Goal: Book appointment/travel/reservation

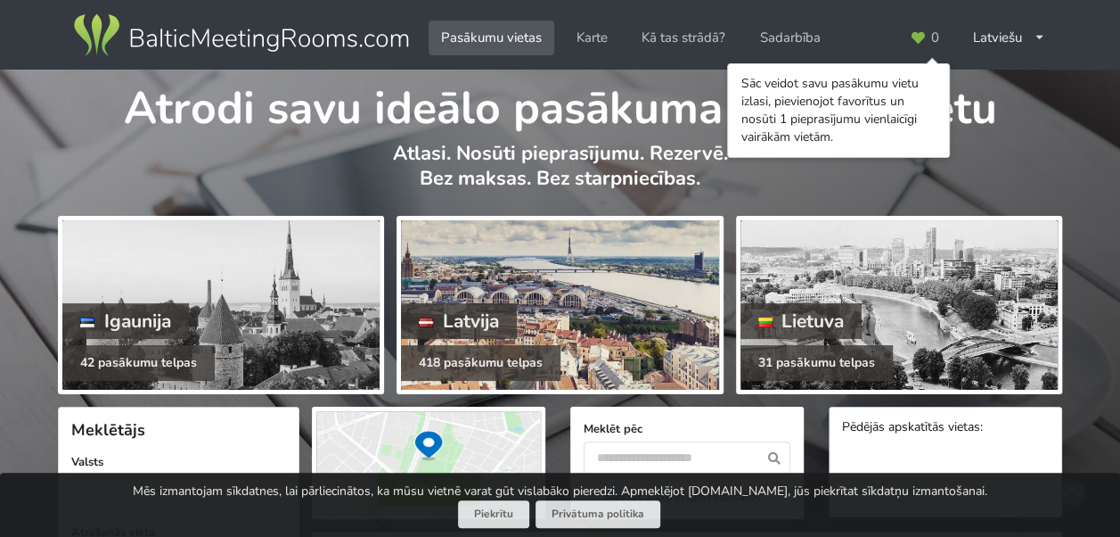
click at [481, 289] on div at bounding box center [559, 304] width 317 height 169
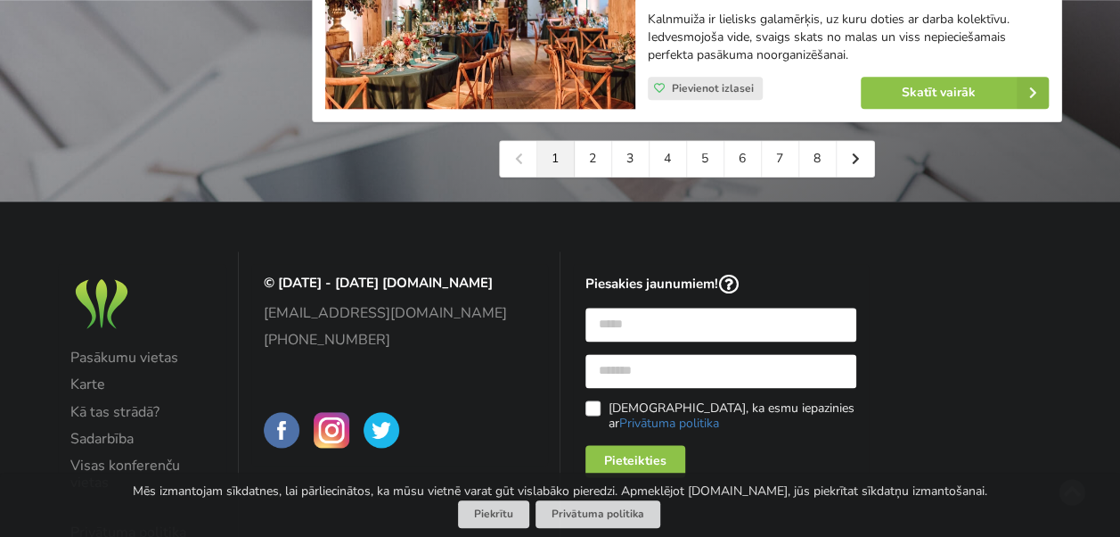
scroll to position [4269, 0]
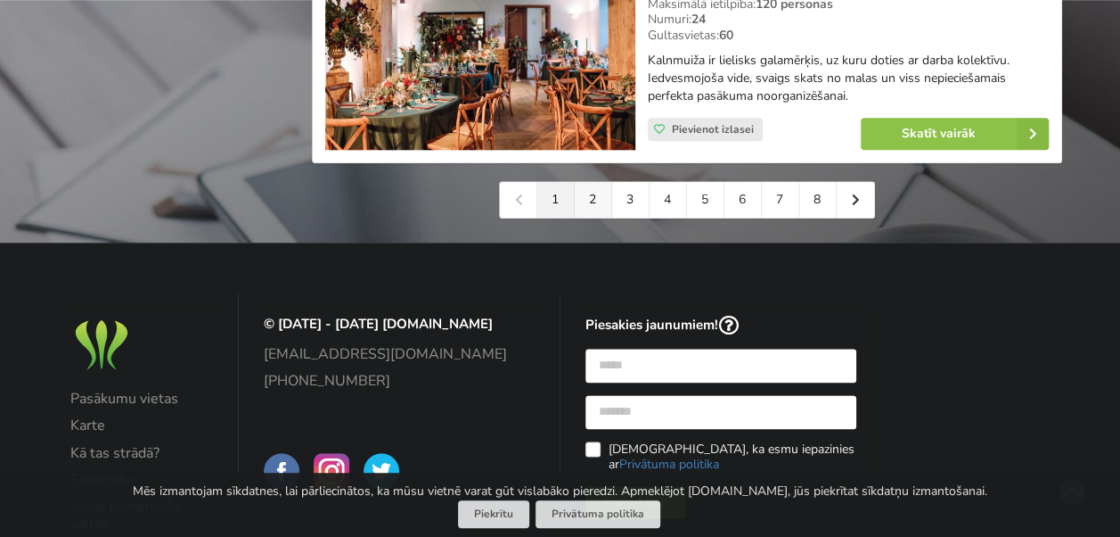
click at [586, 182] on link "2" at bounding box center [593, 200] width 37 height 36
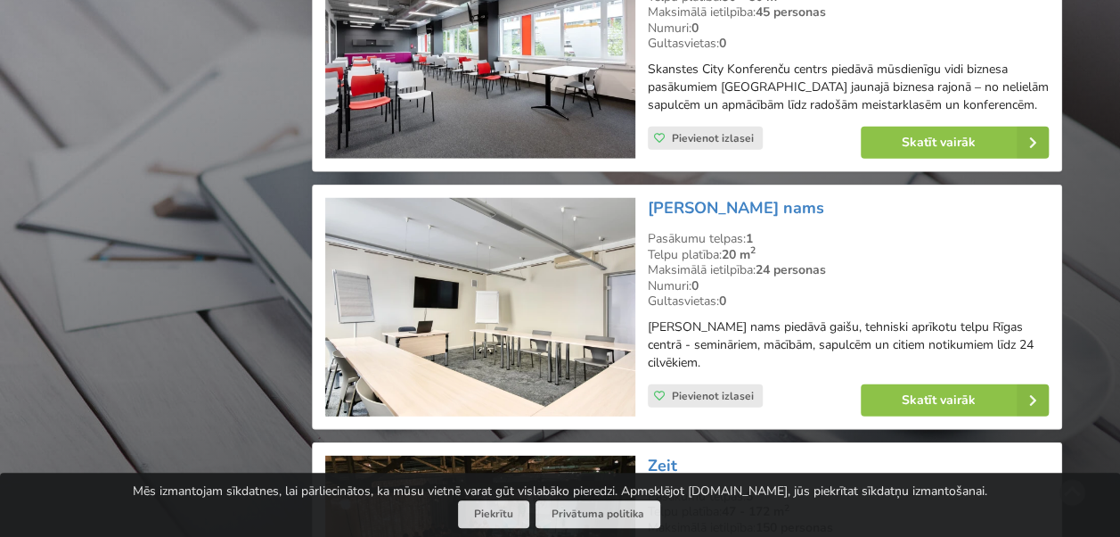
scroll to position [2407, 0]
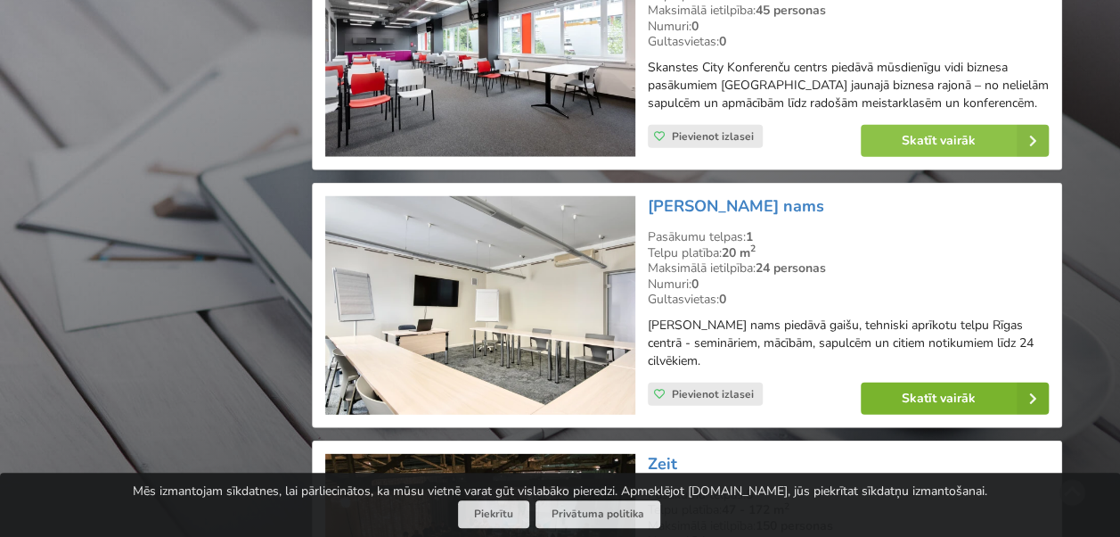
click at [898, 397] on link "Skatīt vairāk" at bounding box center [955, 398] width 188 height 32
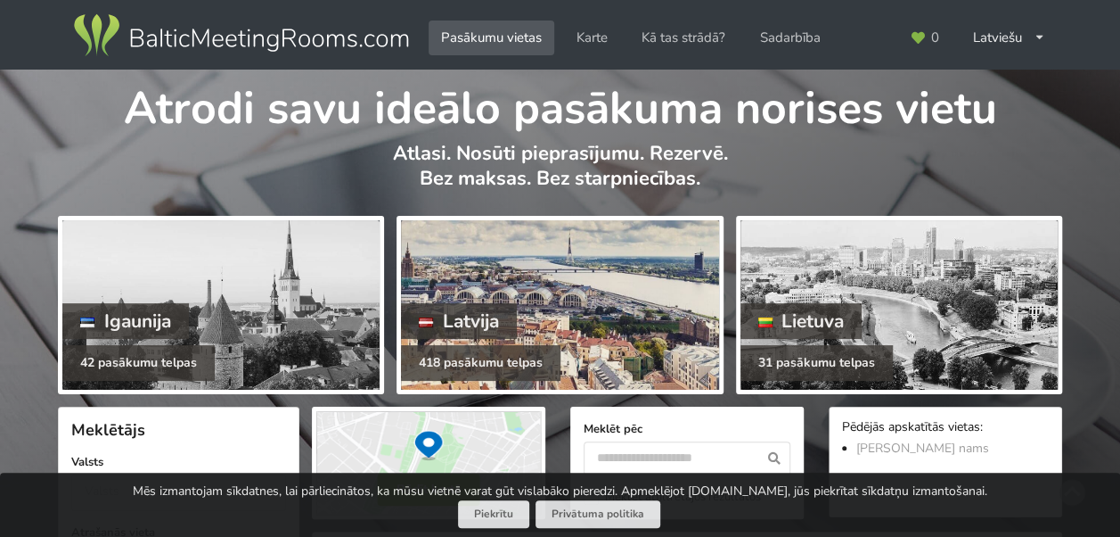
click at [590, 316] on div at bounding box center [559, 304] width 317 height 169
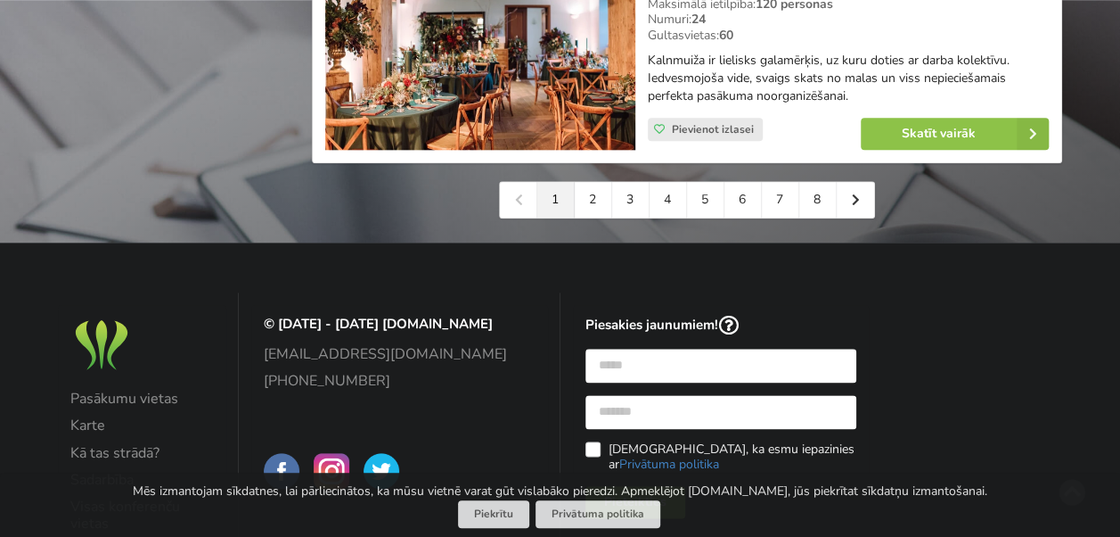
scroll to position [4180, 0]
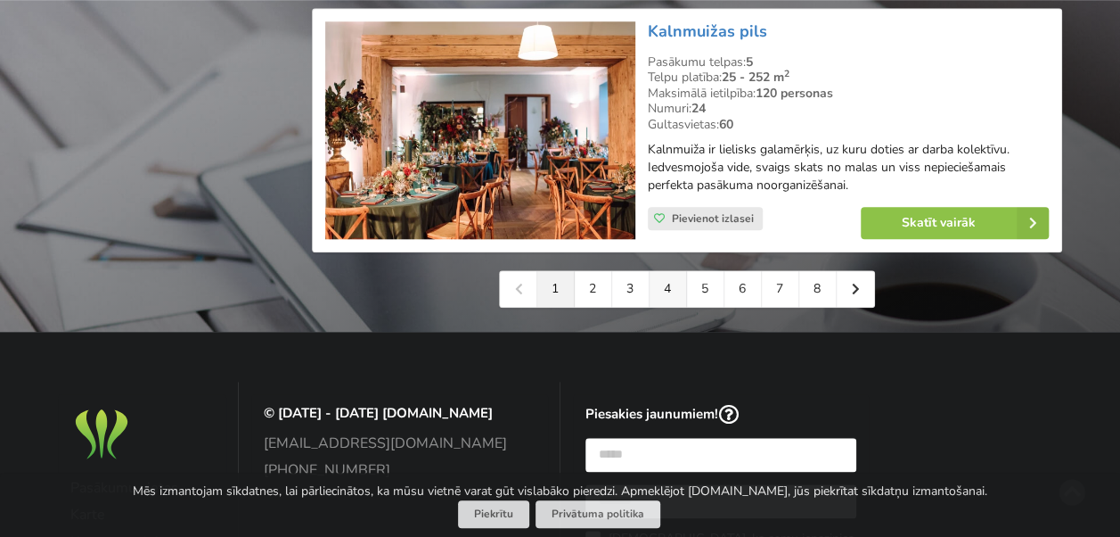
click at [660, 271] on link "4" at bounding box center [668, 289] width 37 height 36
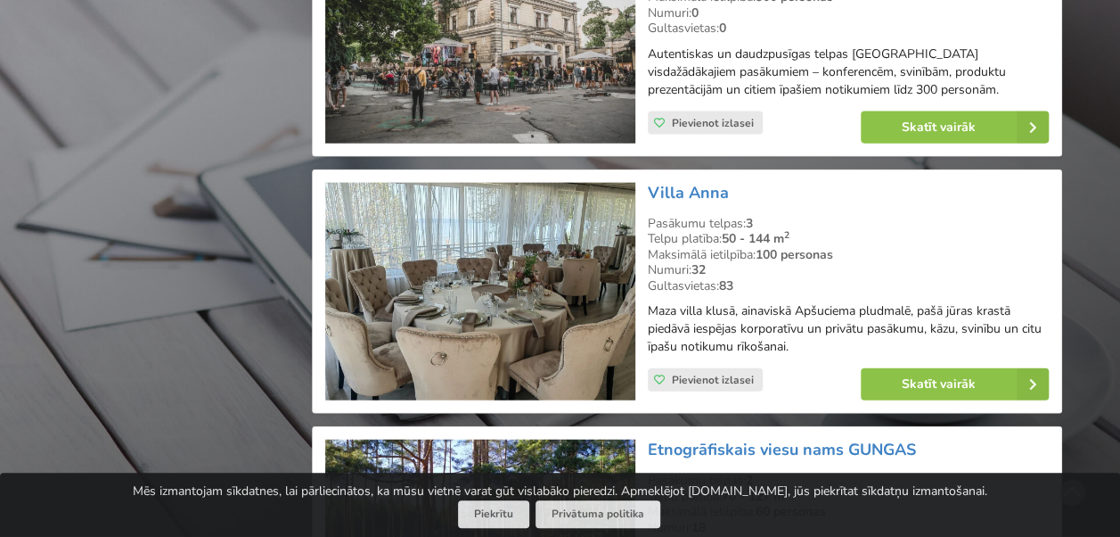
scroll to position [1961, 0]
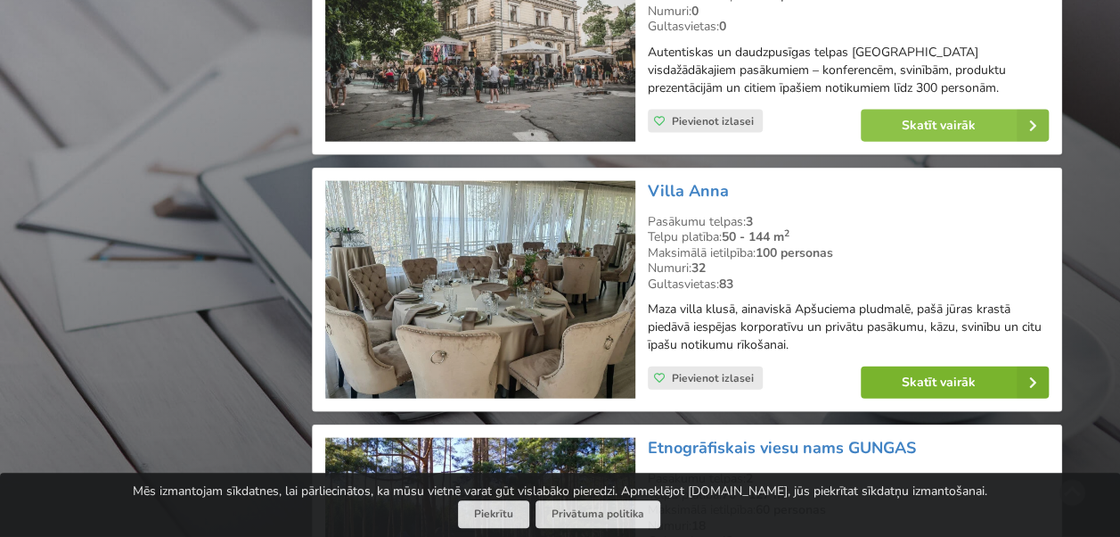
click at [915, 366] on link "Skatīt vairāk" at bounding box center [955, 382] width 188 height 32
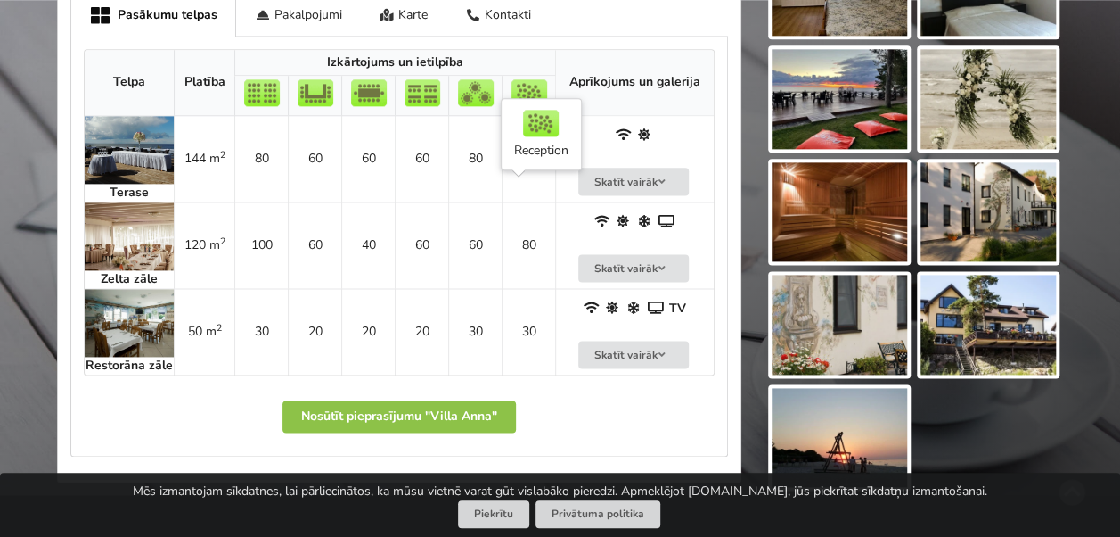
scroll to position [1070, 0]
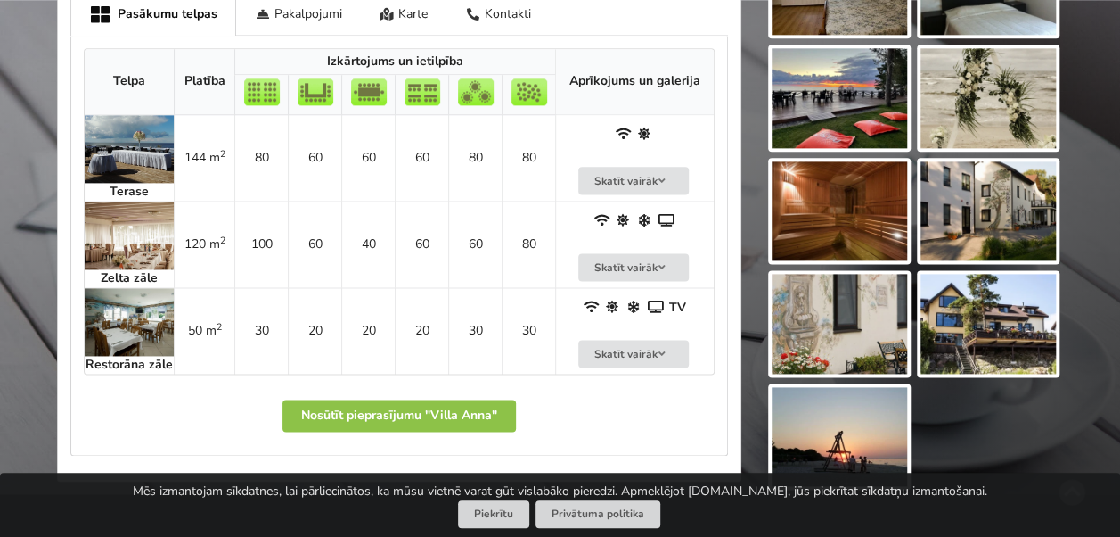
click at [111, 299] on img at bounding box center [129, 322] width 89 height 68
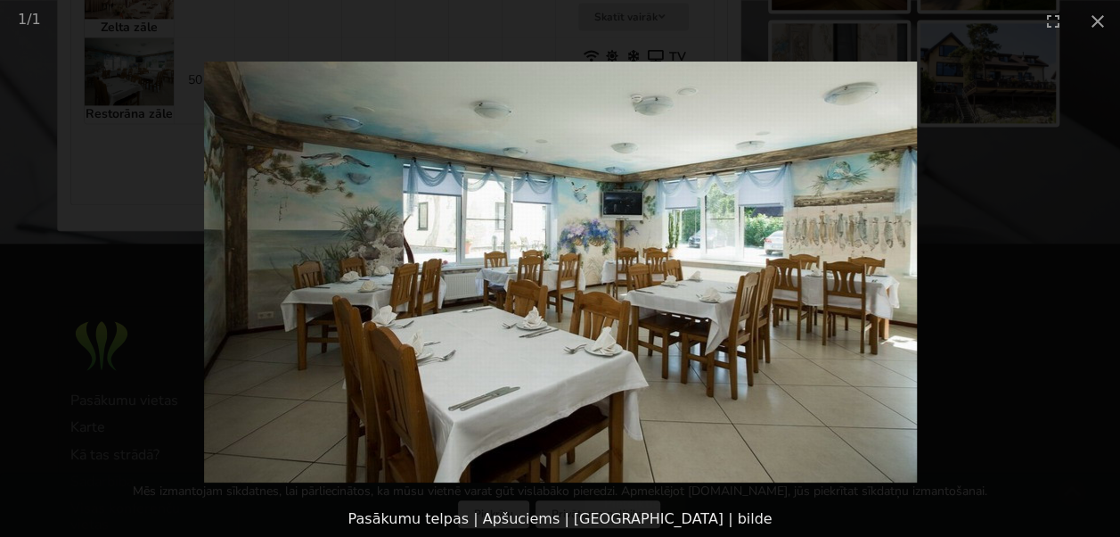
scroll to position [1271, 0]
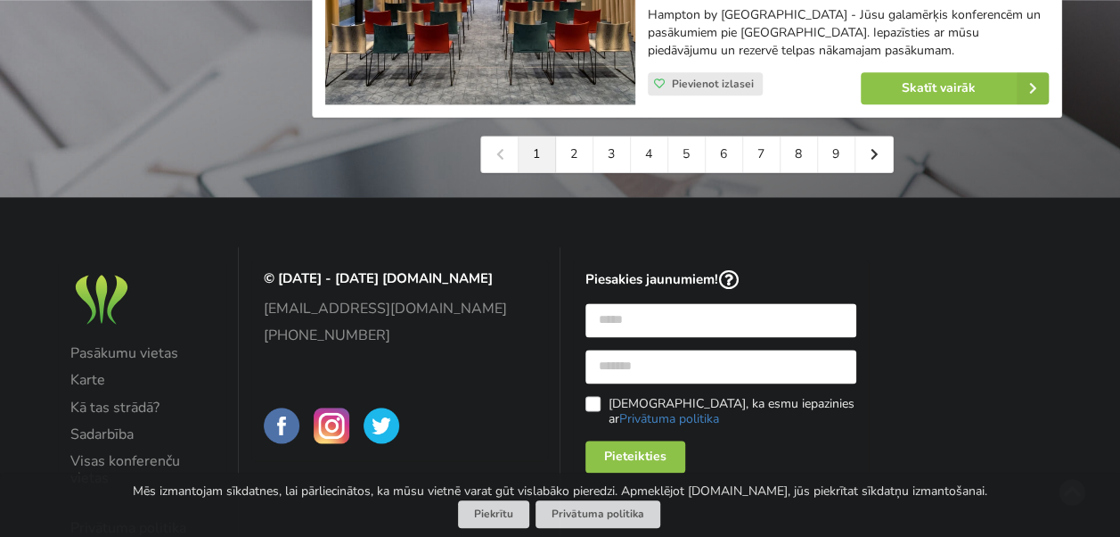
scroll to position [4359, 0]
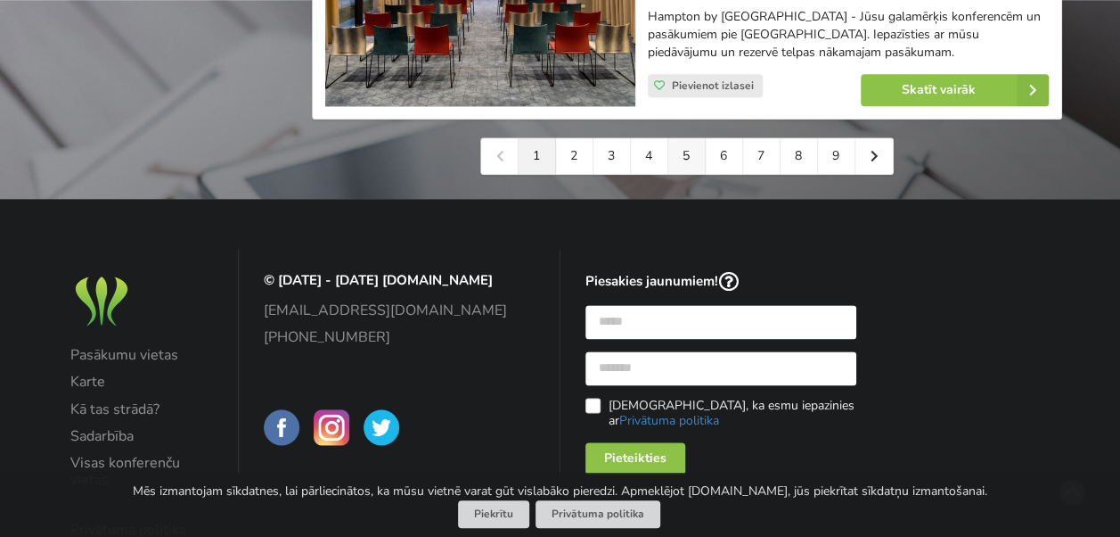
click at [697, 167] on link "5" at bounding box center [686, 156] width 37 height 36
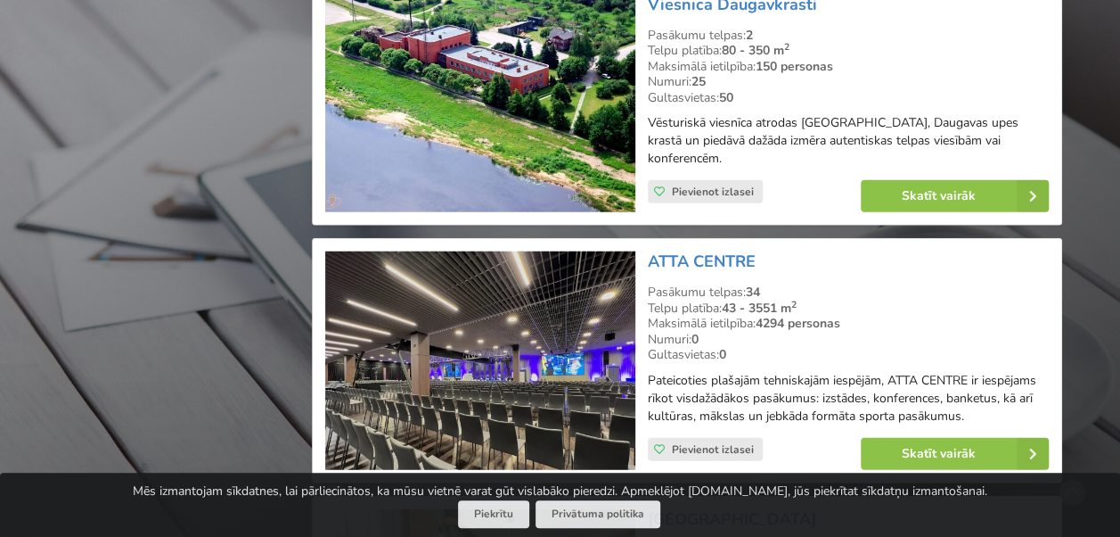
scroll to position [2228, 0]
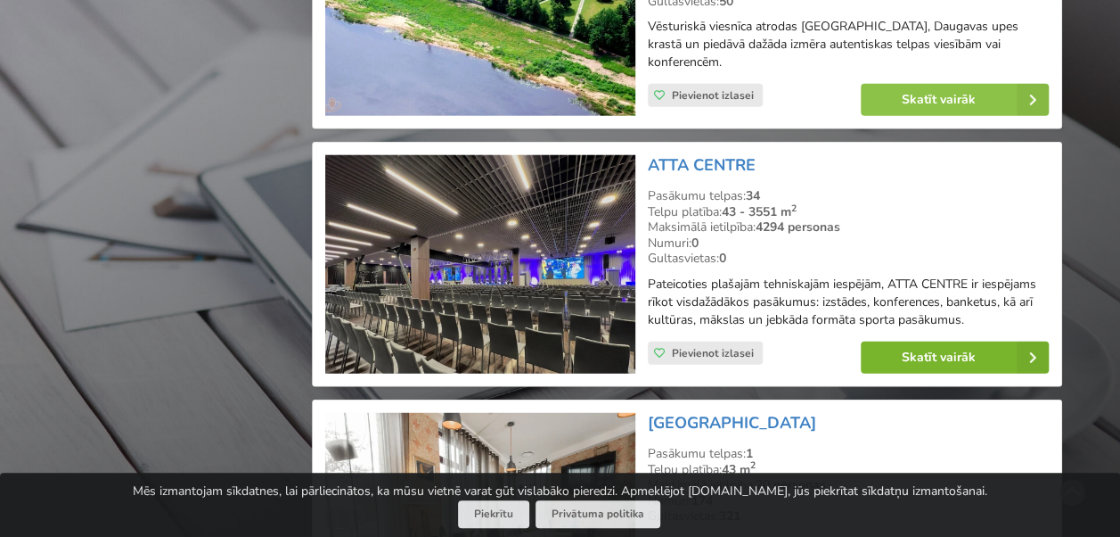
click at [916, 341] on link "Skatīt vairāk" at bounding box center [955, 357] width 188 height 32
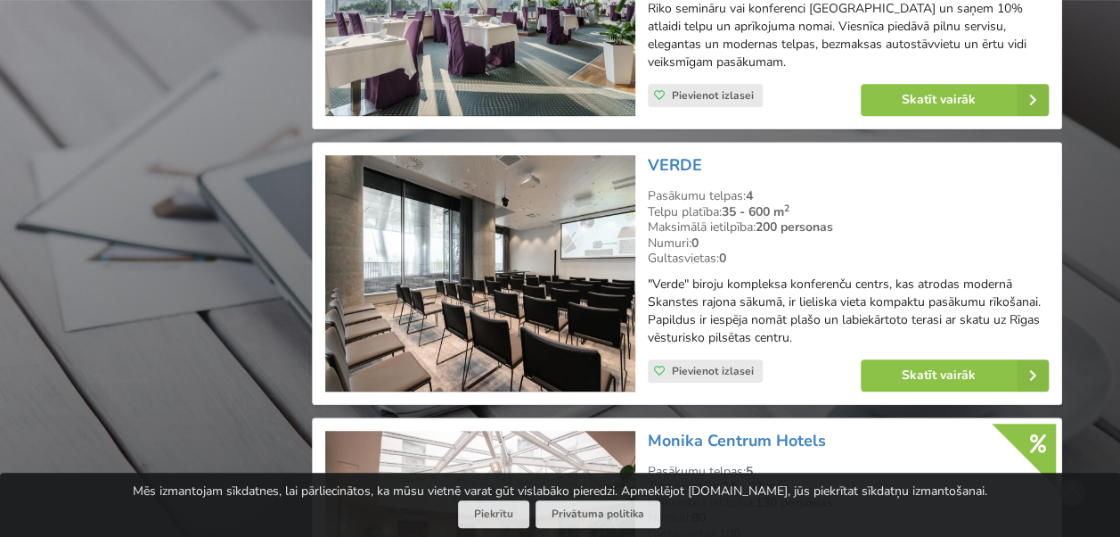
scroll to position [4100, 0]
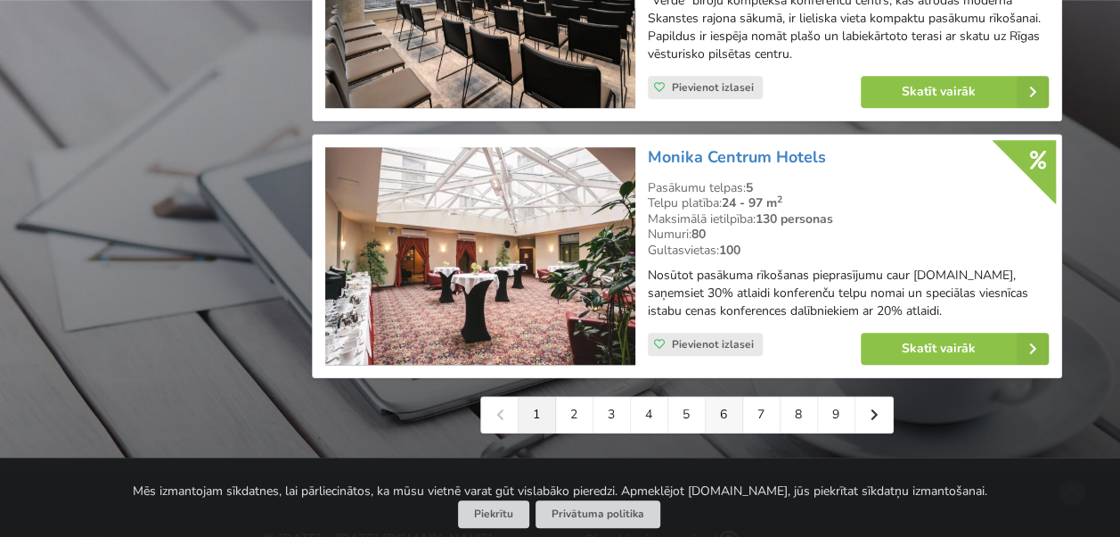
click at [724, 419] on link "6" at bounding box center [724, 415] width 37 height 36
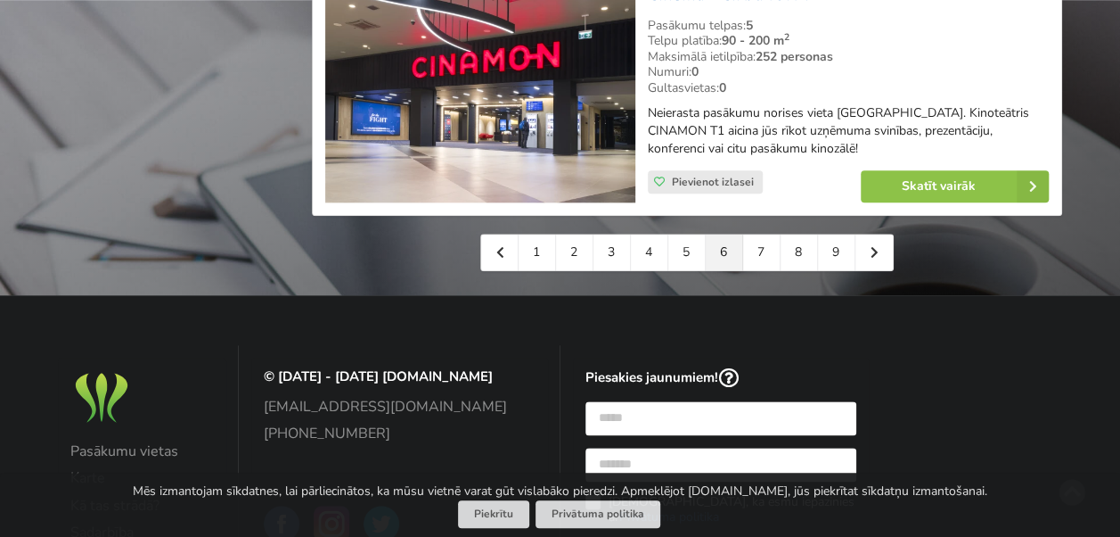
scroll to position [4189, 0]
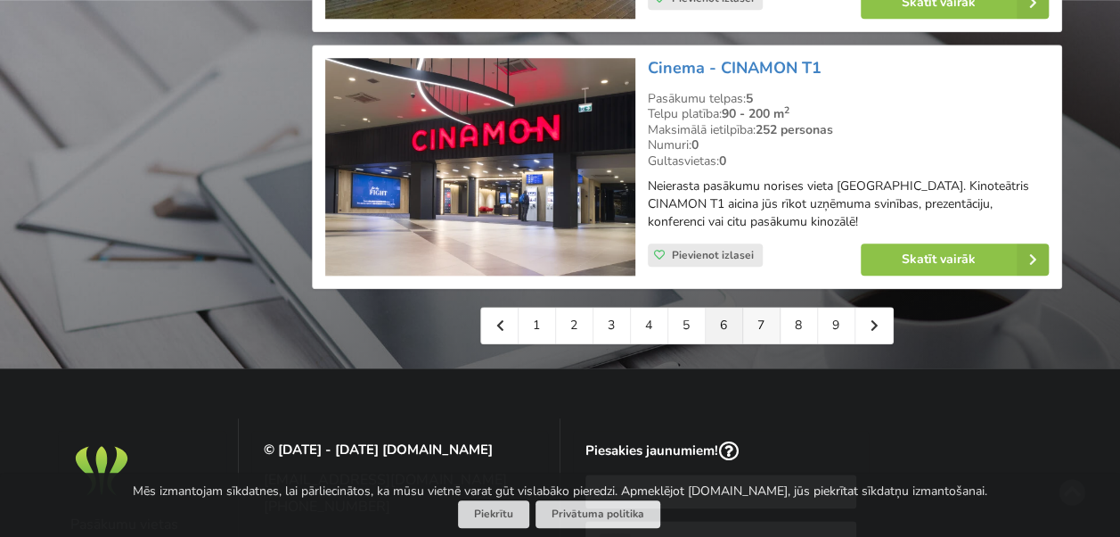
click at [761, 308] on link "7" at bounding box center [761, 326] width 37 height 36
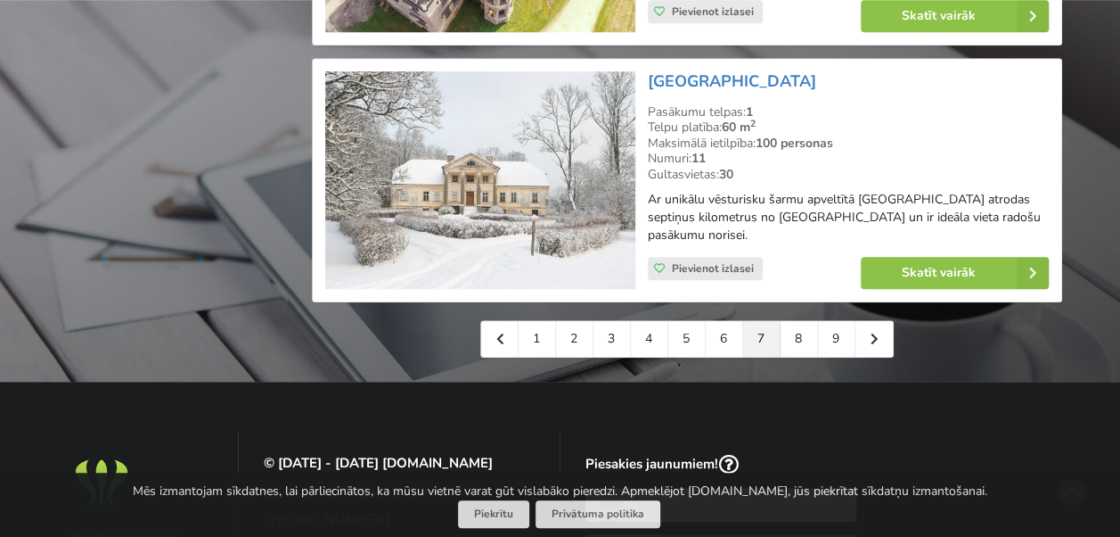
scroll to position [4278, 0]
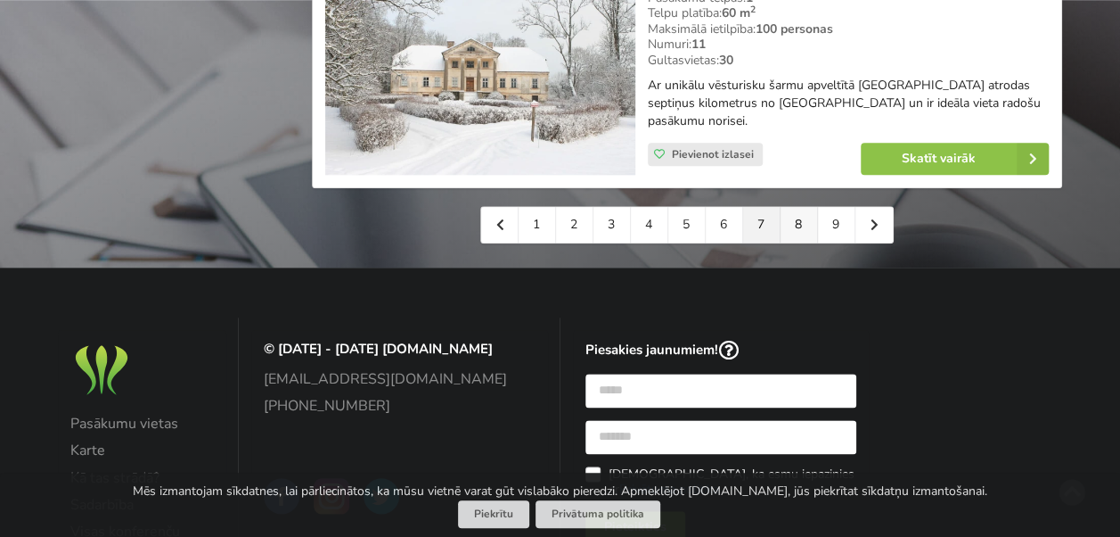
click at [803, 207] on link "8" at bounding box center [799, 225] width 37 height 36
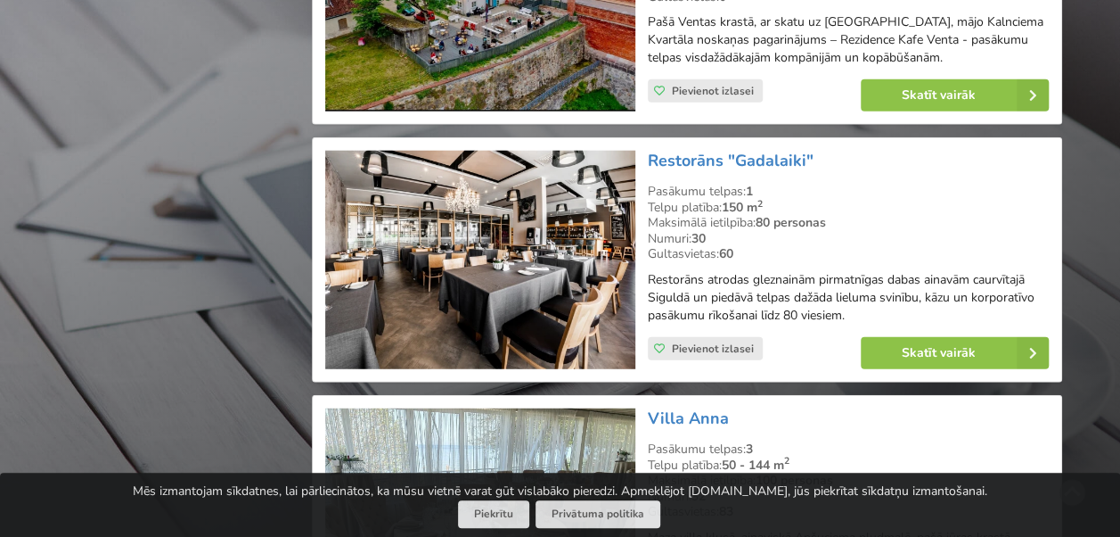
scroll to position [2228, 0]
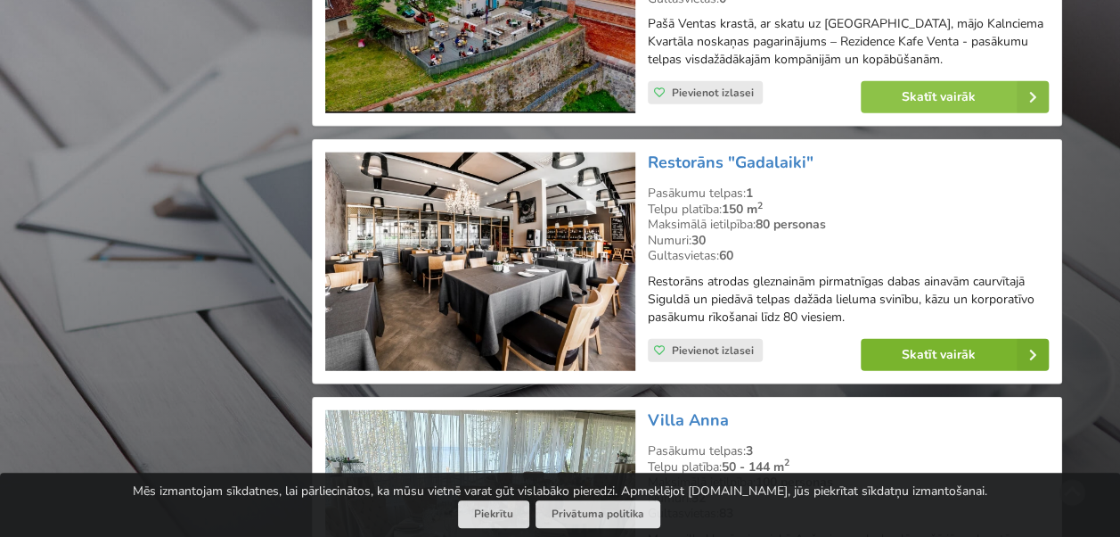
click at [897, 351] on link "Skatīt vairāk" at bounding box center [955, 355] width 188 height 32
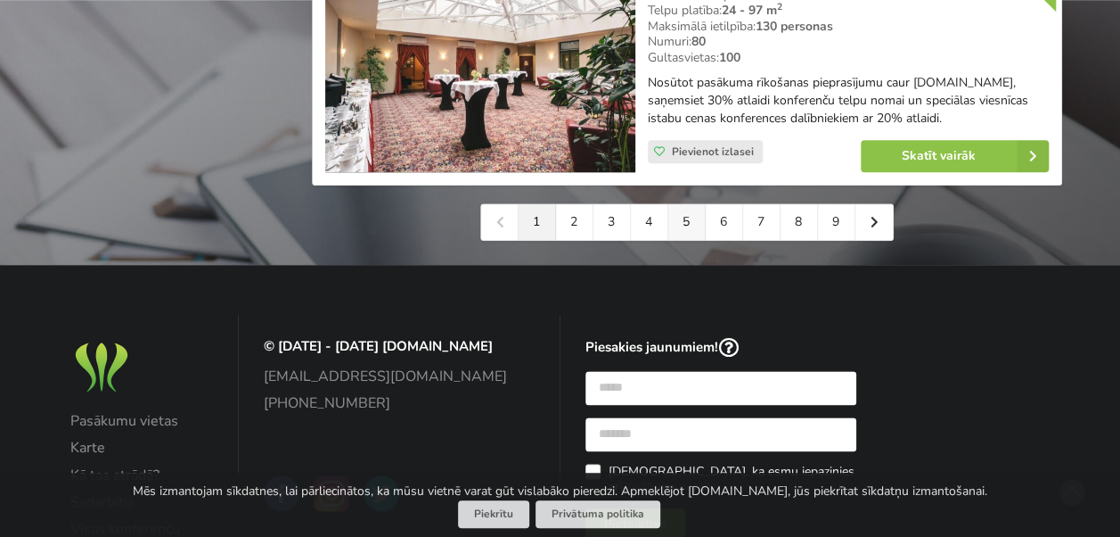
scroll to position [4180, 0]
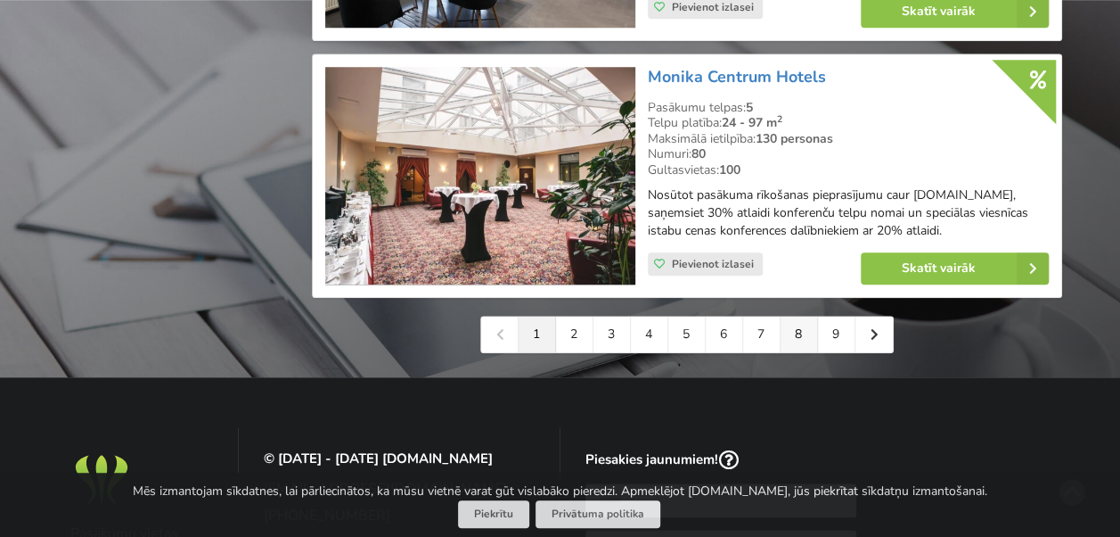
click at [799, 342] on link "8" at bounding box center [799, 334] width 37 height 36
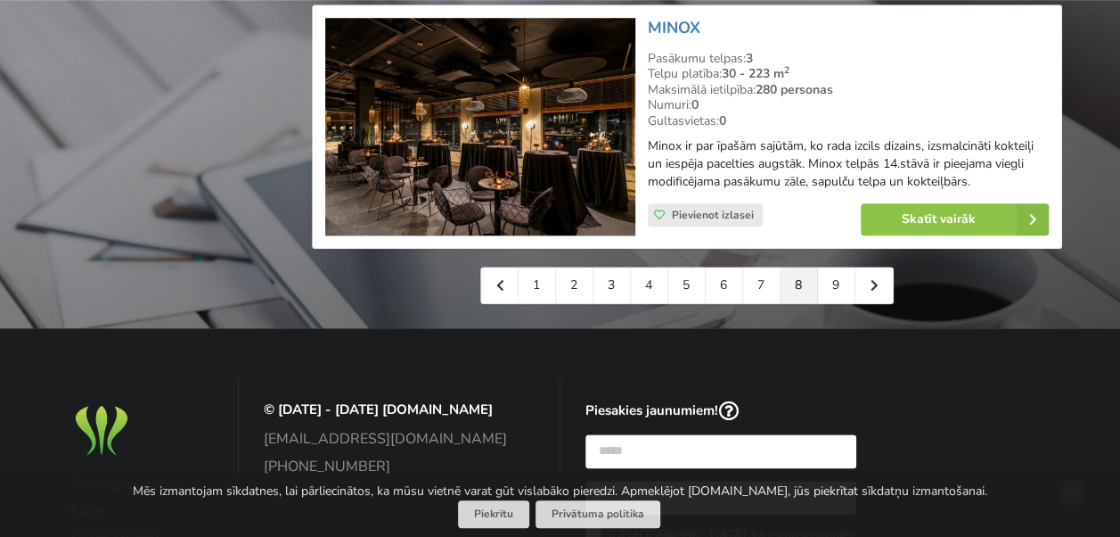
scroll to position [4189, 0]
click at [841, 267] on link "9" at bounding box center [836, 285] width 37 height 36
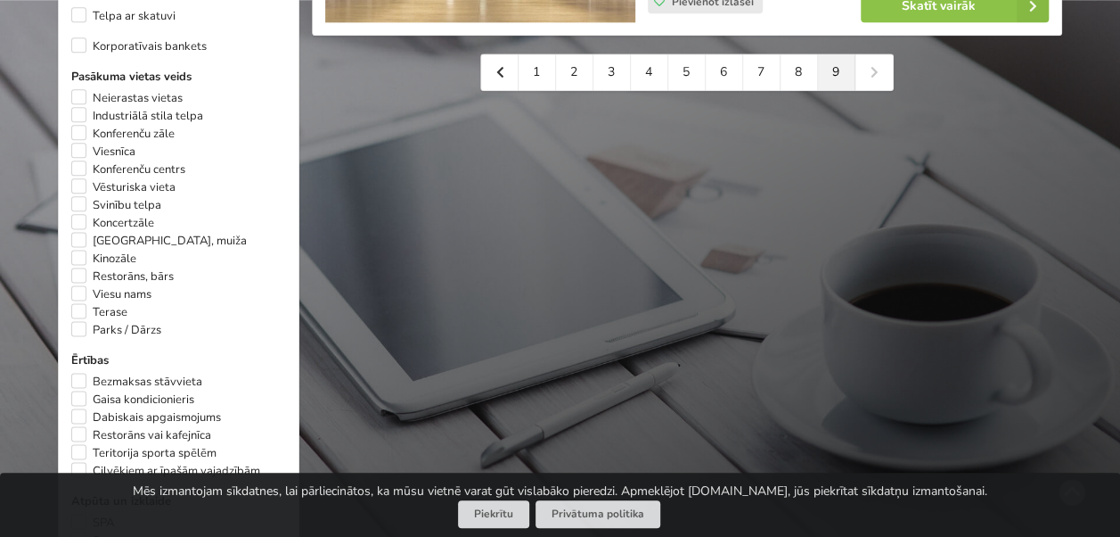
scroll to position [883, 0]
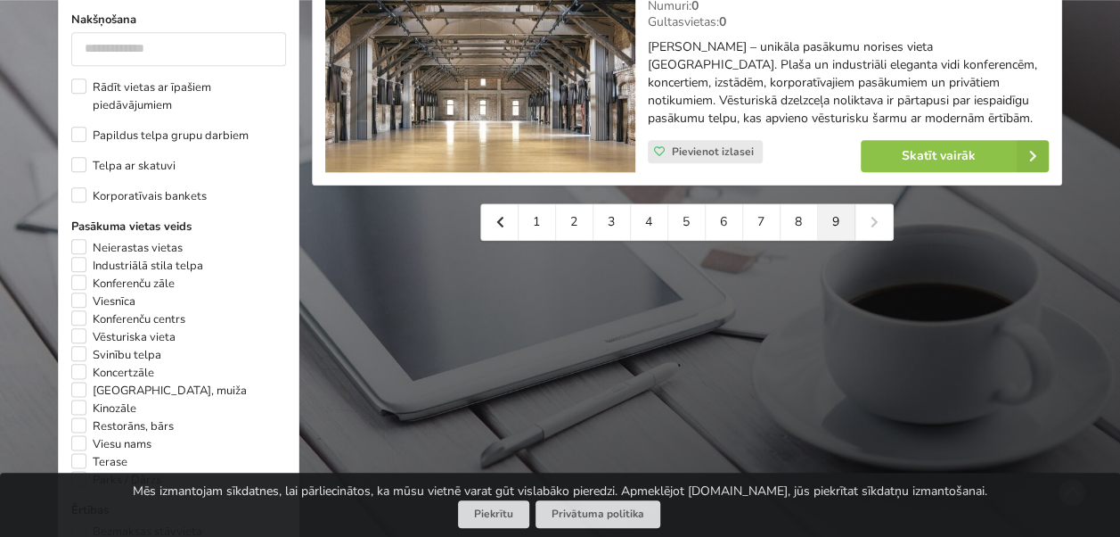
click at [875, 212] on div "1 2 3 4 5 6 7 8 9" at bounding box center [687, 221] width 414 height 37
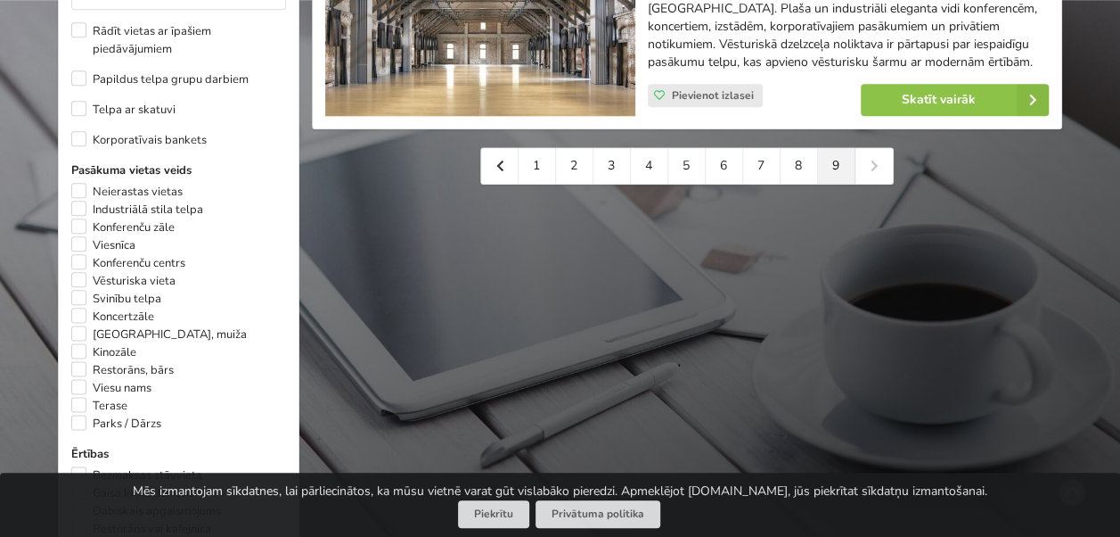
scroll to position [972, 0]
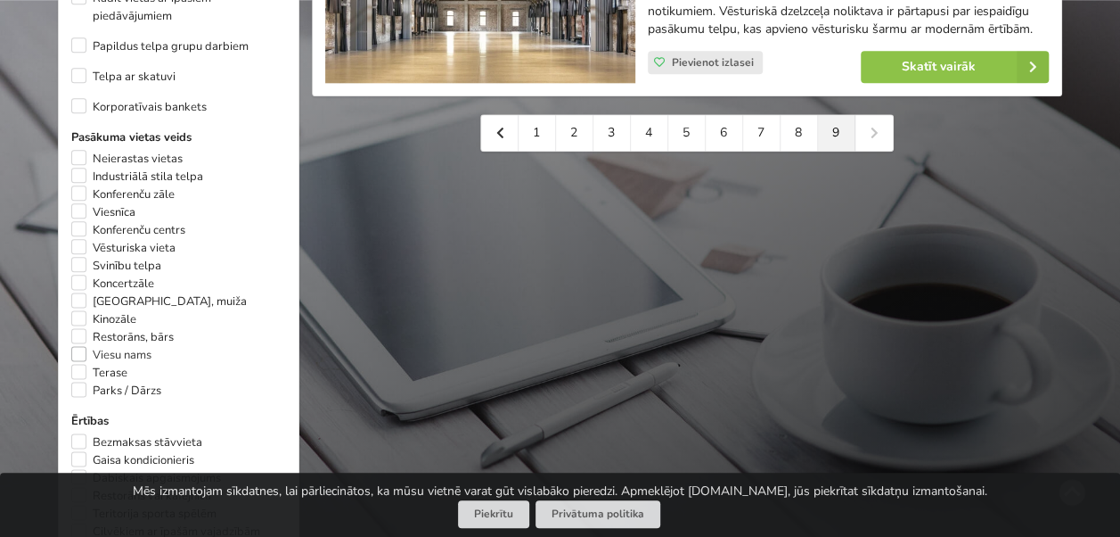
click at [79, 357] on label "Viesu nams" at bounding box center [111, 355] width 80 height 18
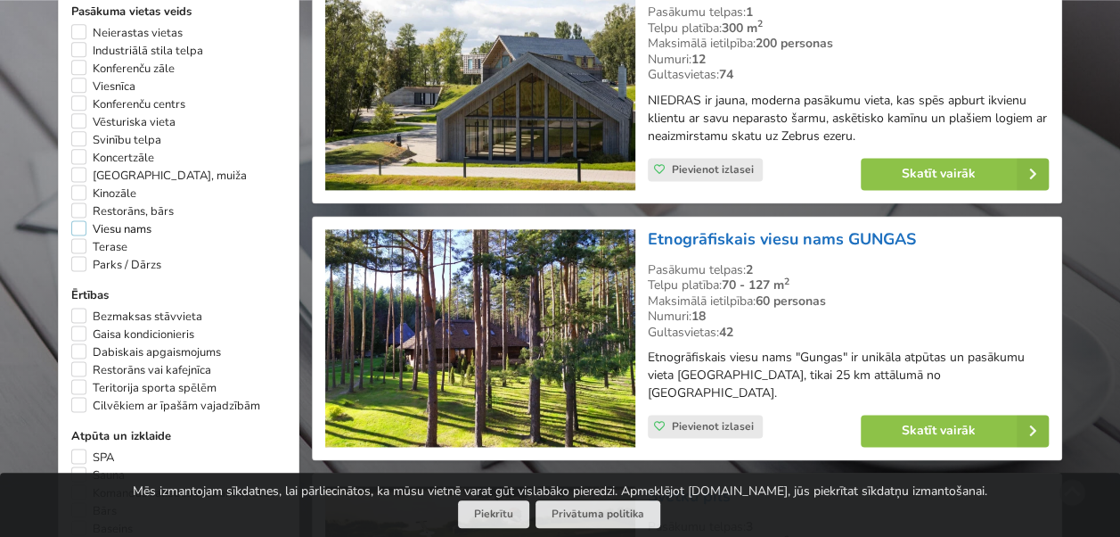
scroll to position [1112, 0]
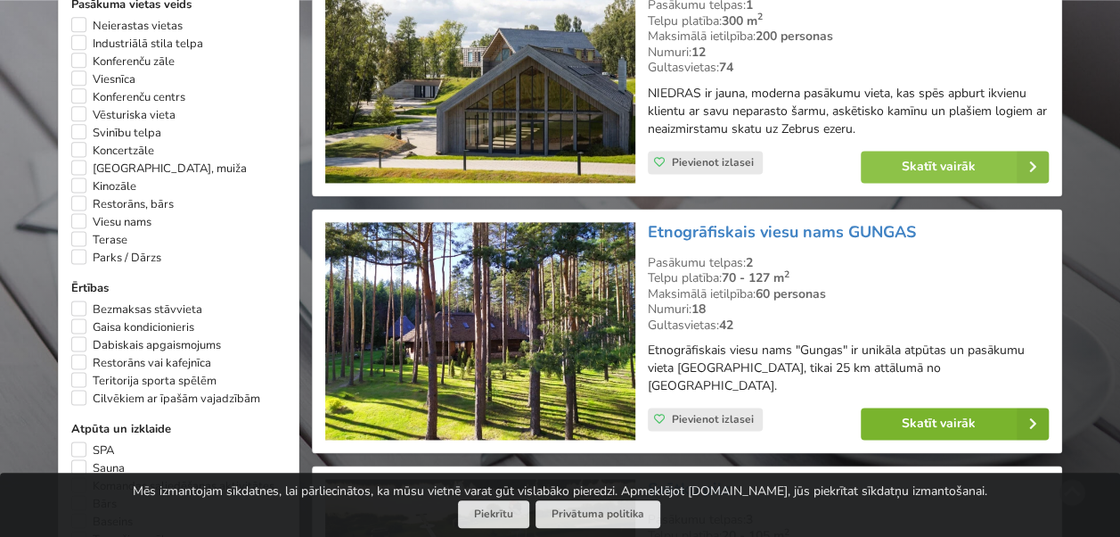
click at [909, 407] on link "Skatīt vairāk" at bounding box center [955, 423] width 188 height 32
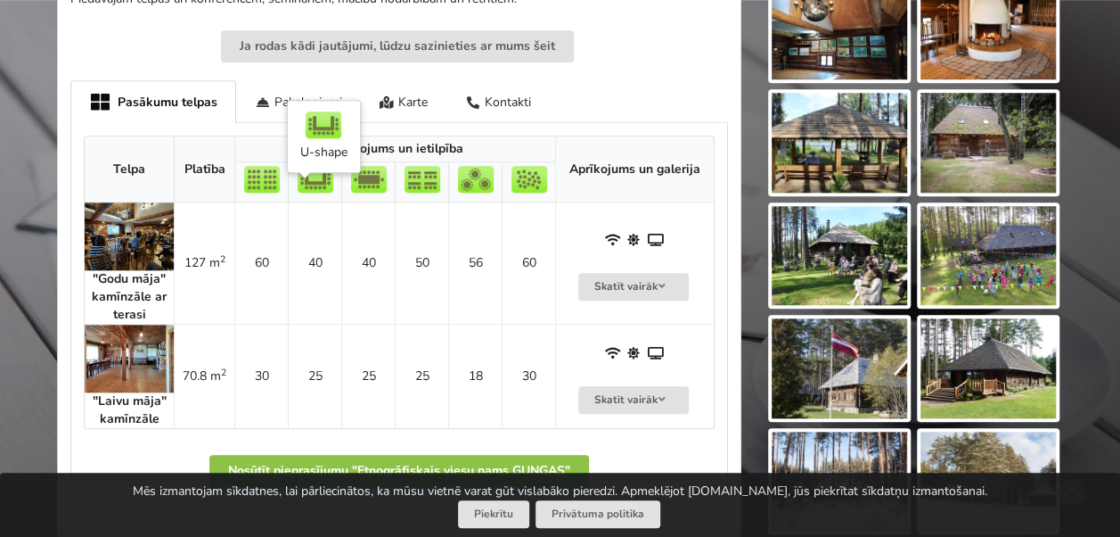
scroll to position [802, 0]
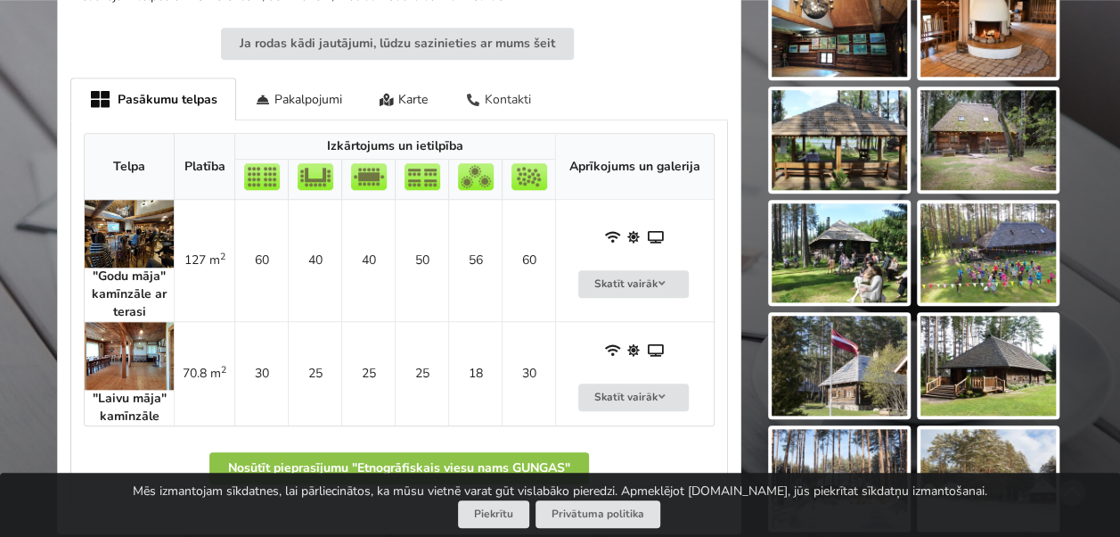
click at [506, 80] on div "Kontakti" at bounding box center [498, 99] width 103 height 42
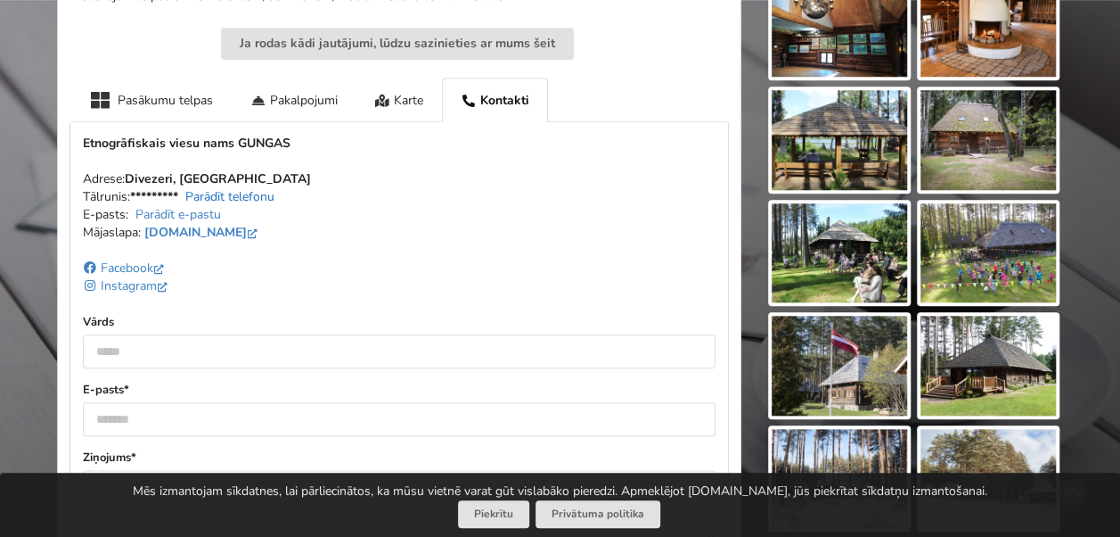
click at [201, 188] on link "Parādīt telefonu" at bounding box center [229, 196] width 89 height 17
click at [205, 206] on link "Parādīt e-pastu" at bounding box center [178, 214] width 86 height 17
click at [205, 206] on link "[EMAIL_ADDRESS][DOMAIN_NAME]" at bounding box center [236, 214] width 216 height 17
click at [205, 206] on link "info@gungas.lv" at bounding box center [236, 214] width 216 height 17
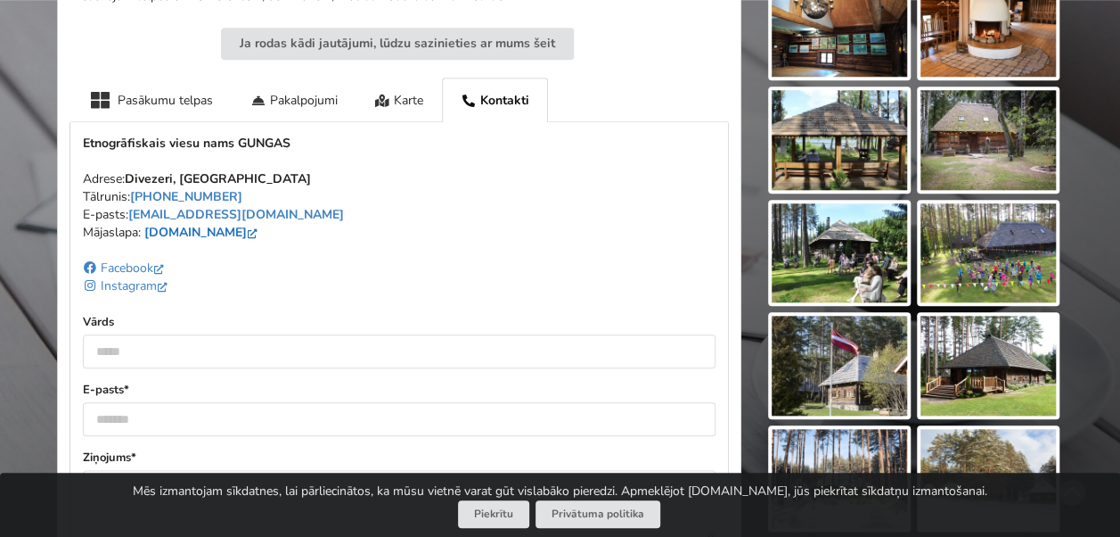
click at [184, 224] on link "www.gungas.lv" at bounding box center [202, 232] width 117 height 17
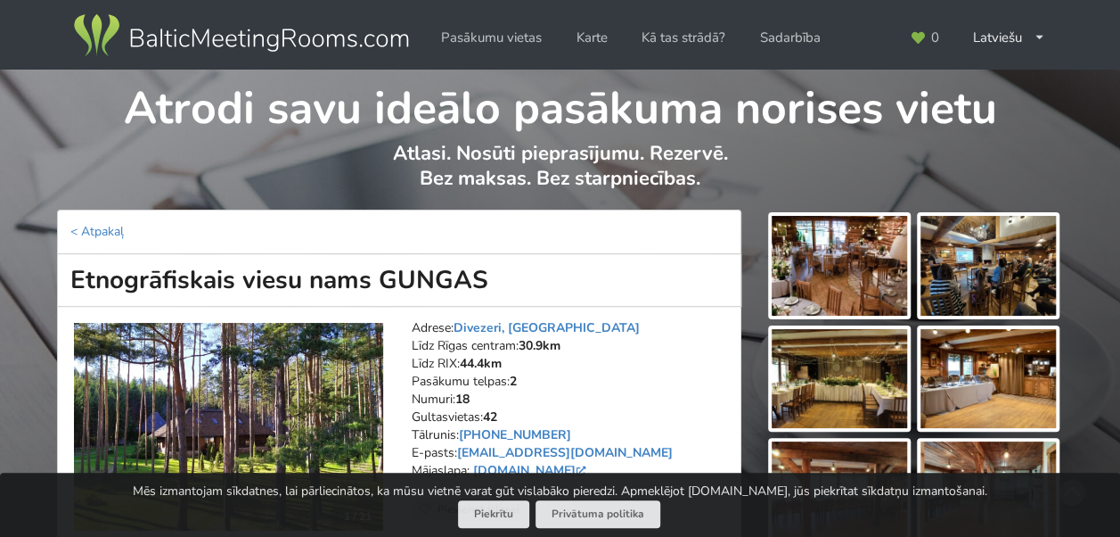
scroll to position [89, 0]
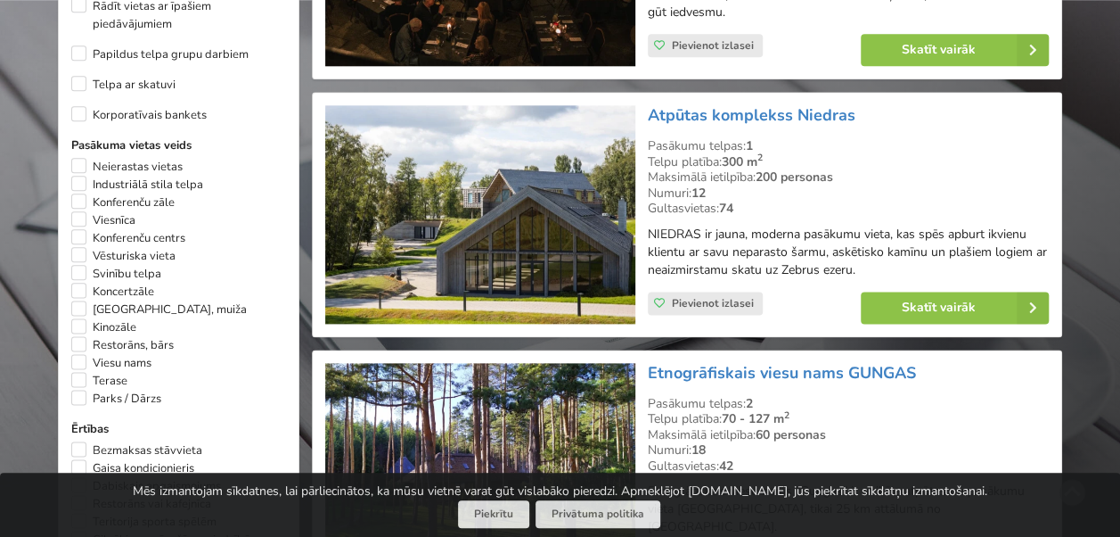
scroll to position [970, 0]
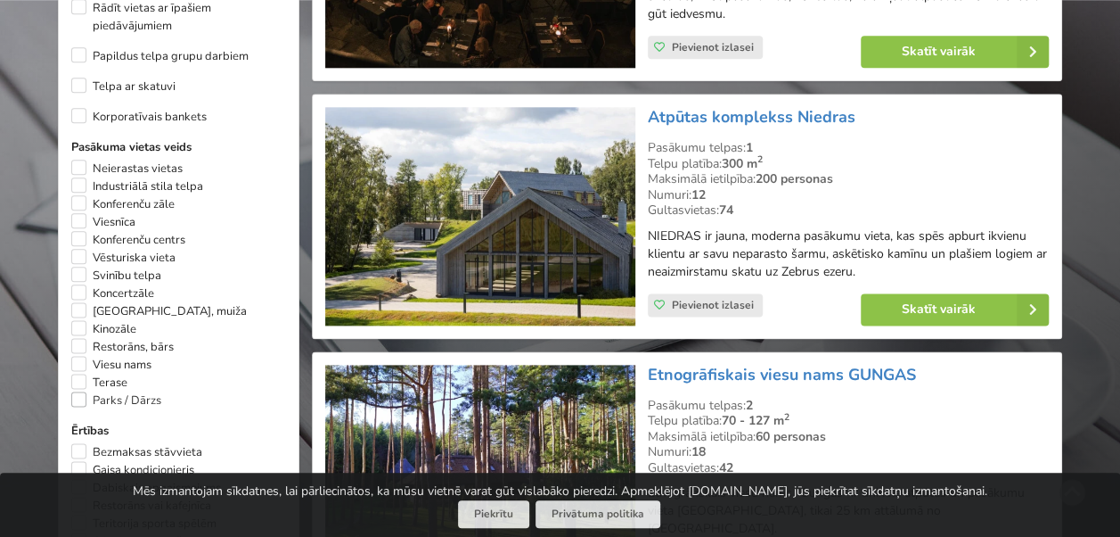
click at [76, 402] on label "Parks / Dārzs" at bounding box center [116, 400] width 90 height 18
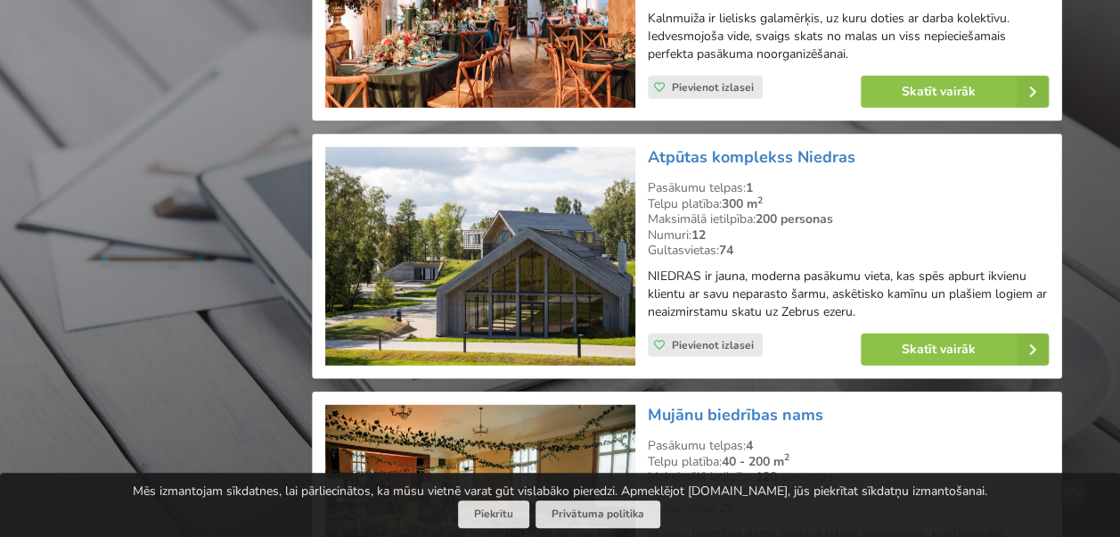
scroll to position [2271, 0]
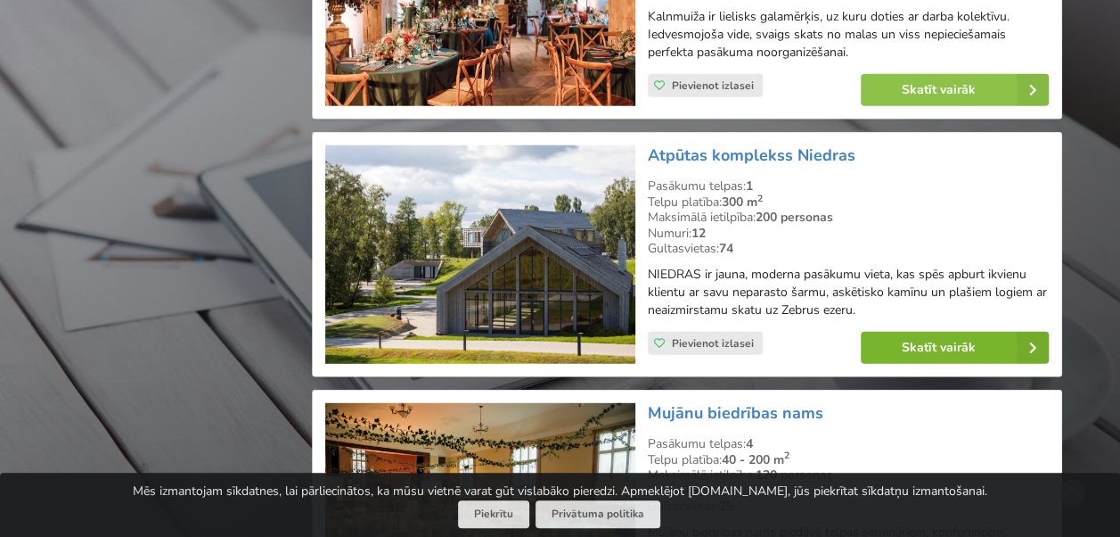
click at [893, 332] on link "Skatīt vairāk" at bounding box center [955, 348] width 188 height 32
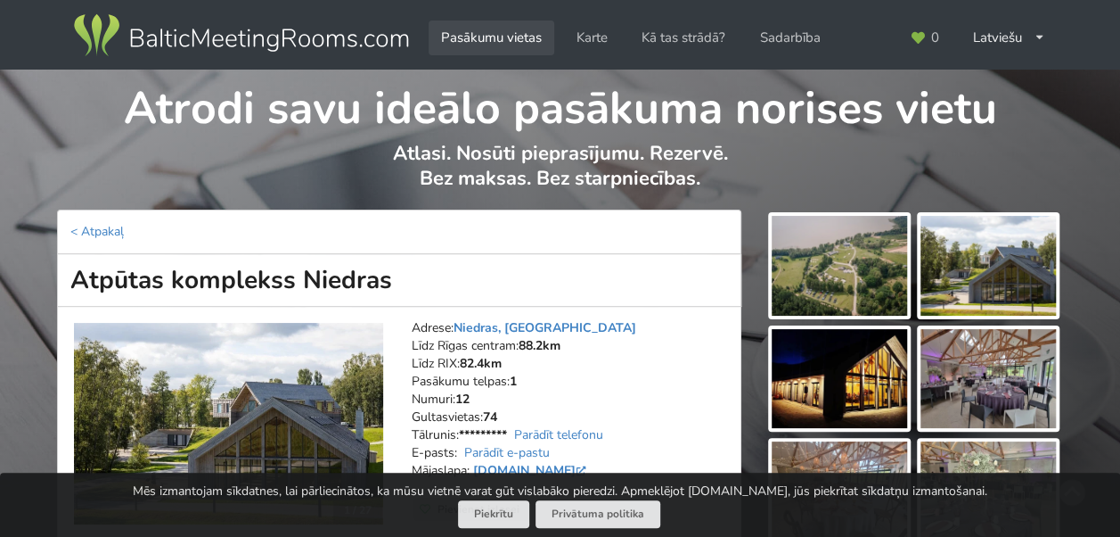
click at [497, 37] on link "Pasākumu vietas" at bounding box center [492, 38] width 126 height 35
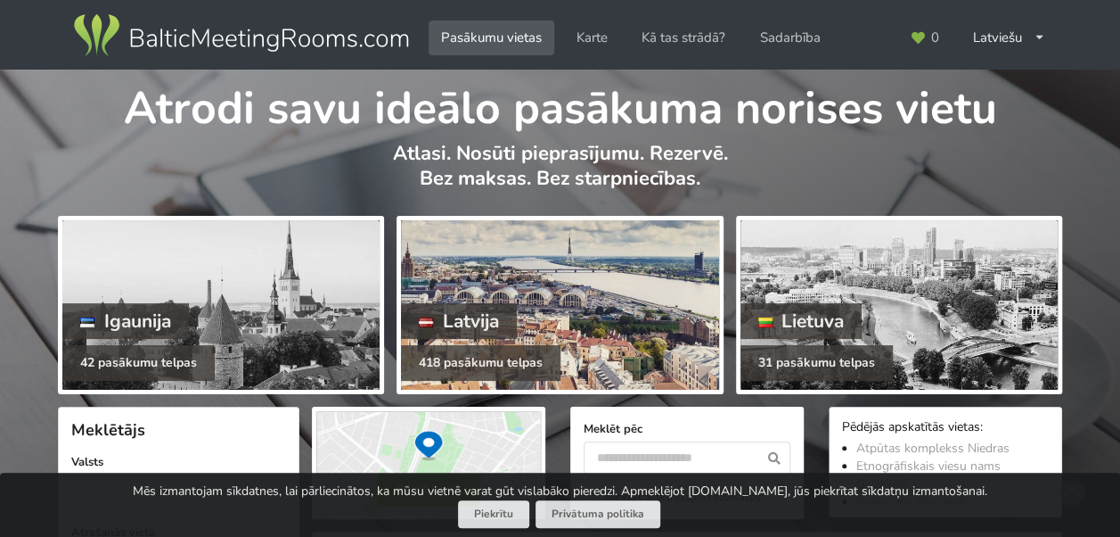
click at [583, 303] on div at bounding box center [559, 304] width 317 height 169
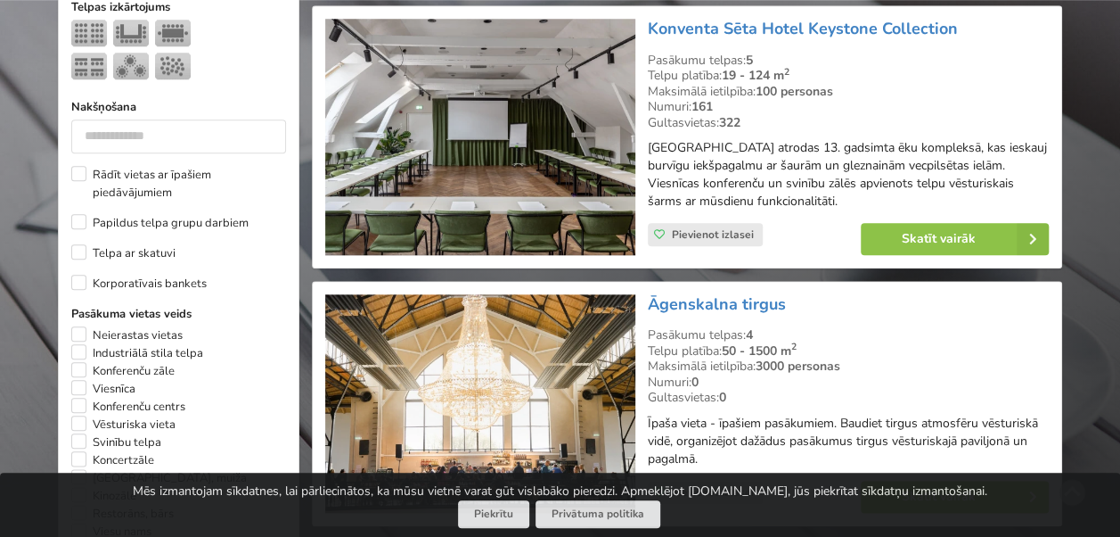
scroll to position [802, 0]
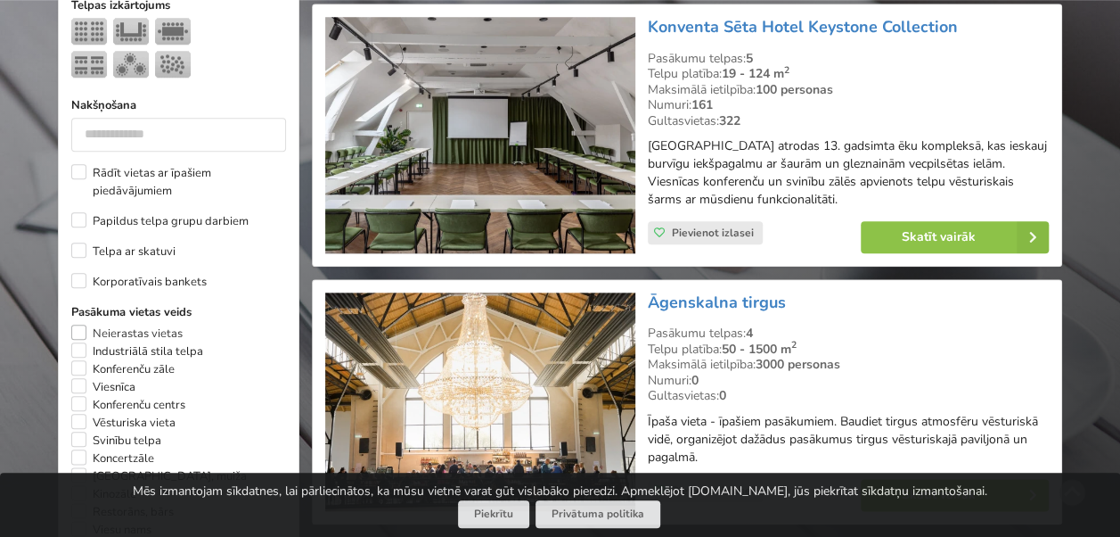
click at [77, 326] on label "Neierastas vietas" at bounding box center [126, 333] width 111 height 18
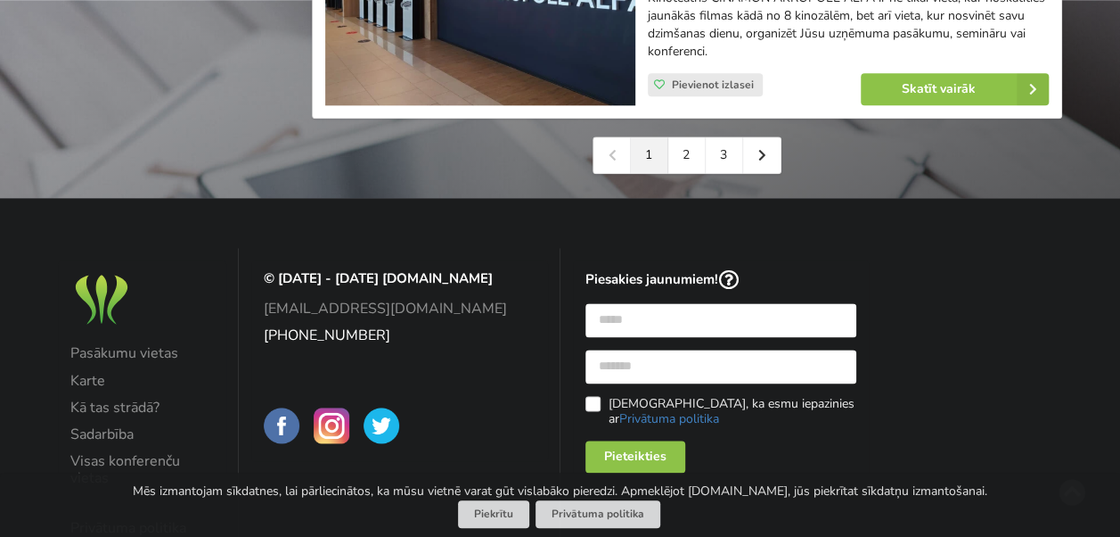
scroll to position [4410, 0]
